Goal: Task Accomplishment & Management: Manage account settings

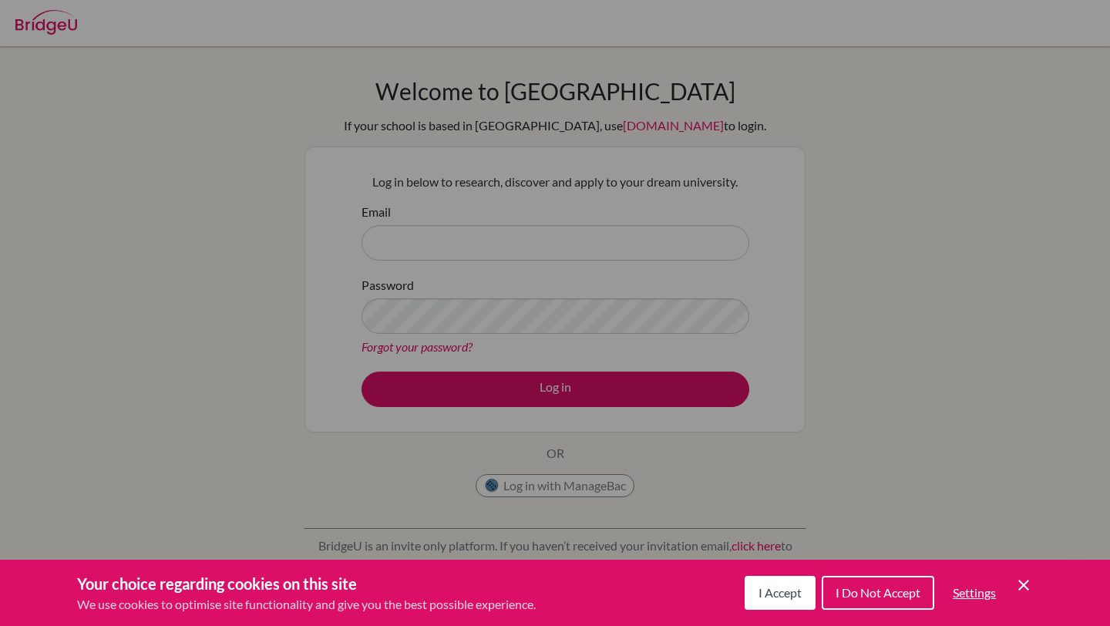
click at [774, 597] on span "I Accept" at bounding box center [780, 592] width 43 height 15
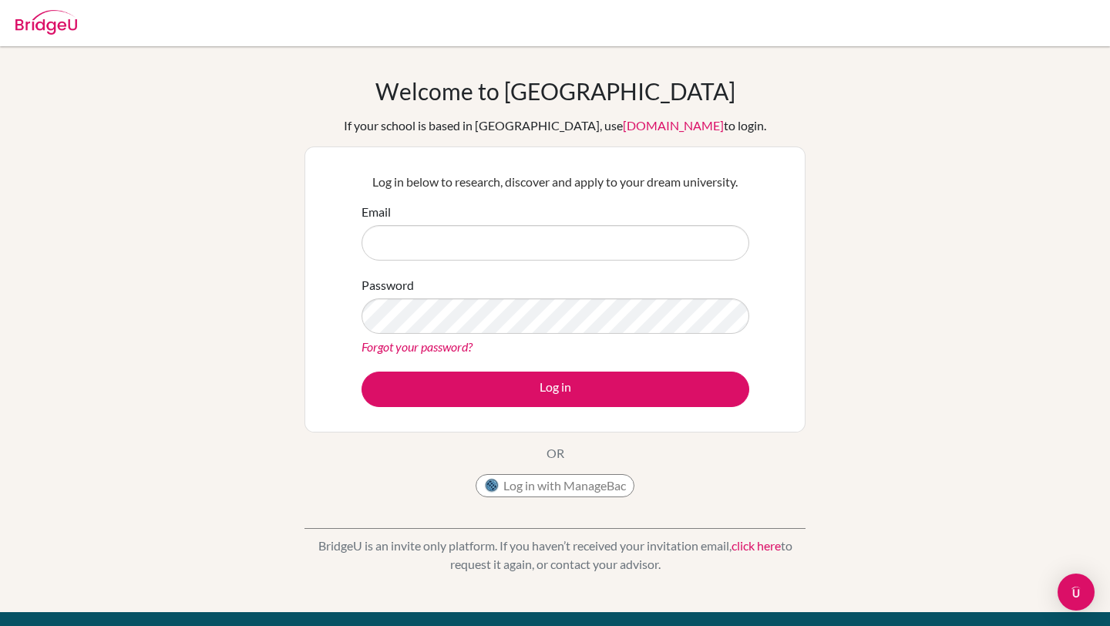
click at [827, 177] on div "Welcome to [GEOGRAPHIC_DATA] If your school is based in [GEOGRAPHIC_DATA], use …" at bounding box center [555, 329] width 1110 height 504
click at [851, 329] on div "Welcome to [GEOGRAPHIC_DATA] If your school is based in [GEOGRAPHIC_DATA], use …" at bounding box center [555, 329] width 1110 height 504
drag, startPoint x: 601, startPoint y: 544, endPoint x: 689, endPoint y: 563, distance: 90.8
click at [689, 563] on p "BridgeU is an invite only platform. If you haven’t received your invitation ema…" at bounding box center [555, 555] width 501 height 37
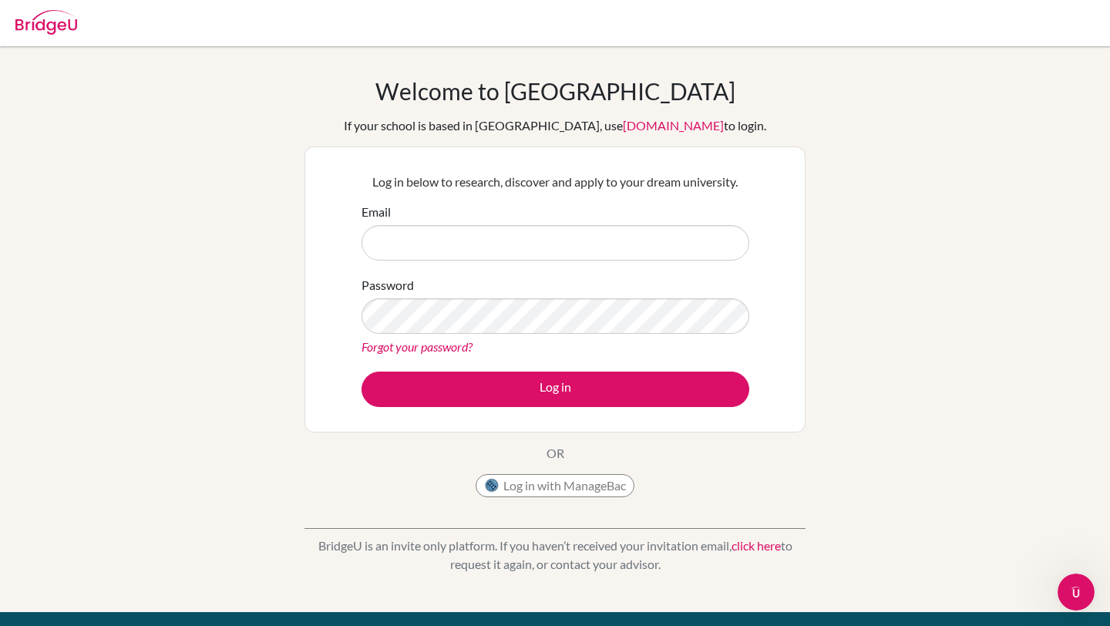
click at [723, 562] on p "BridgeU is an invite only platform. If you haven’t received your invitation ema…" at bounding box center [555, 555] width 501 height 37
click at [502, 251] on input "Email" at bounding box center [556, 242] width 388 height 35
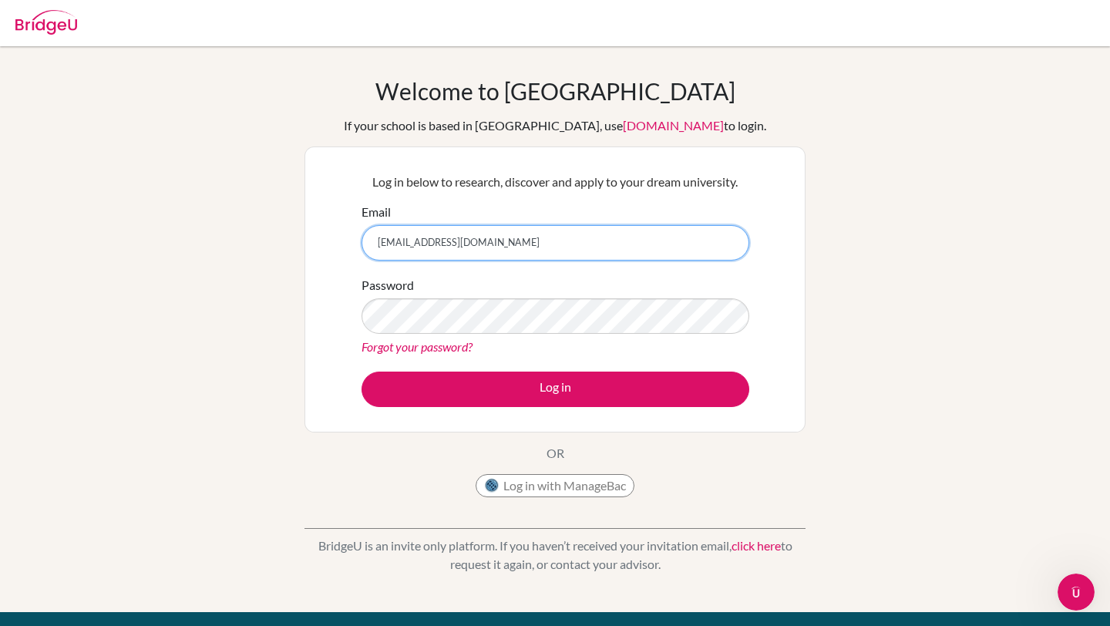
type input "dulgantulga@gmail.com"
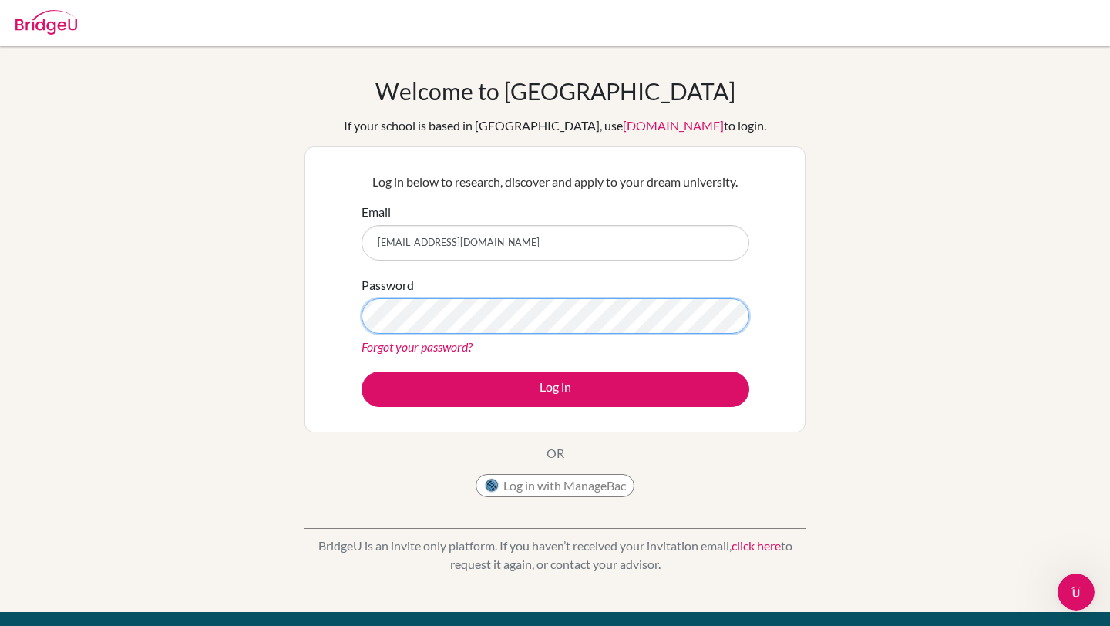
click at [362, 372] on button "Log in" at bounding box center [556, 389] width 388 height 35
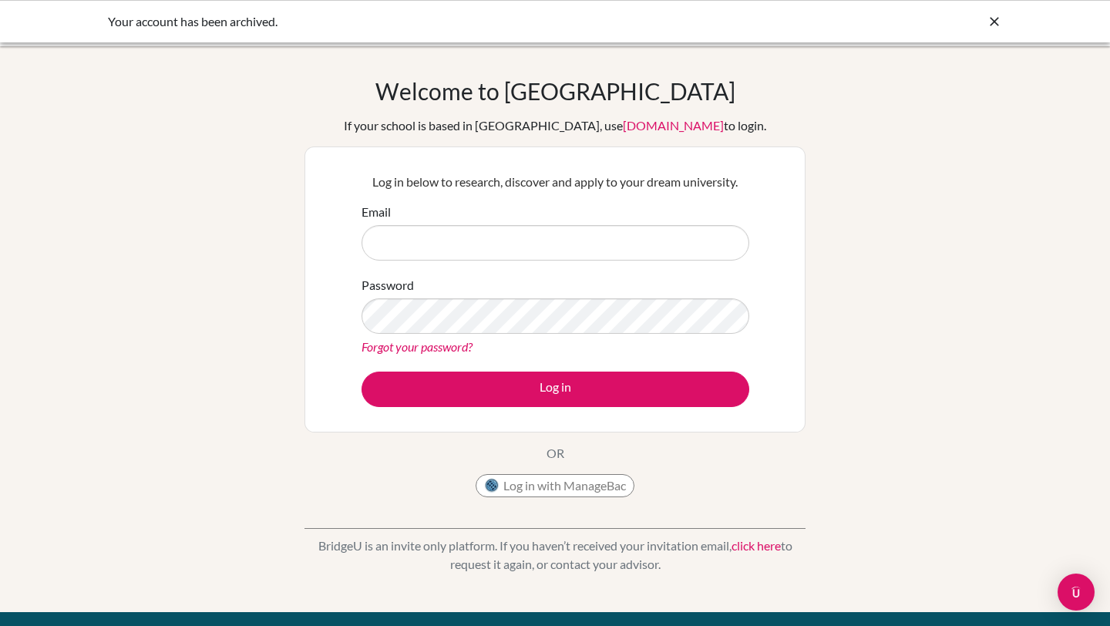
click at [839, 256] on div "Welcome to [GEOGRAPHIC_DATA] If your school is based in [GEOGRAPHIC_DATA], use …" at bounding box center [555, 329] width 1110 height 504
drag, startPoint x: 149, startPoint y: 19, endPoint x: 276, endPoint y: 21, distance: 127.3
click at [276, 21] on div "Your account has been archived." at bounding box center [439, 21] width 663 height 19
click at [315, 32] on div "Your account has been archived." at bounding box center [555, 21] width 1110 height 42
click at [984, 227] on div "Welcome to [GEOGRAPHIC_DATA] If your school is based in [GEOGRAPHIC_DATA], use …" at bounding box center [555, 329] width 1110 height 504
